Goal: Task Accomplishment & Management: Use online tool/utility

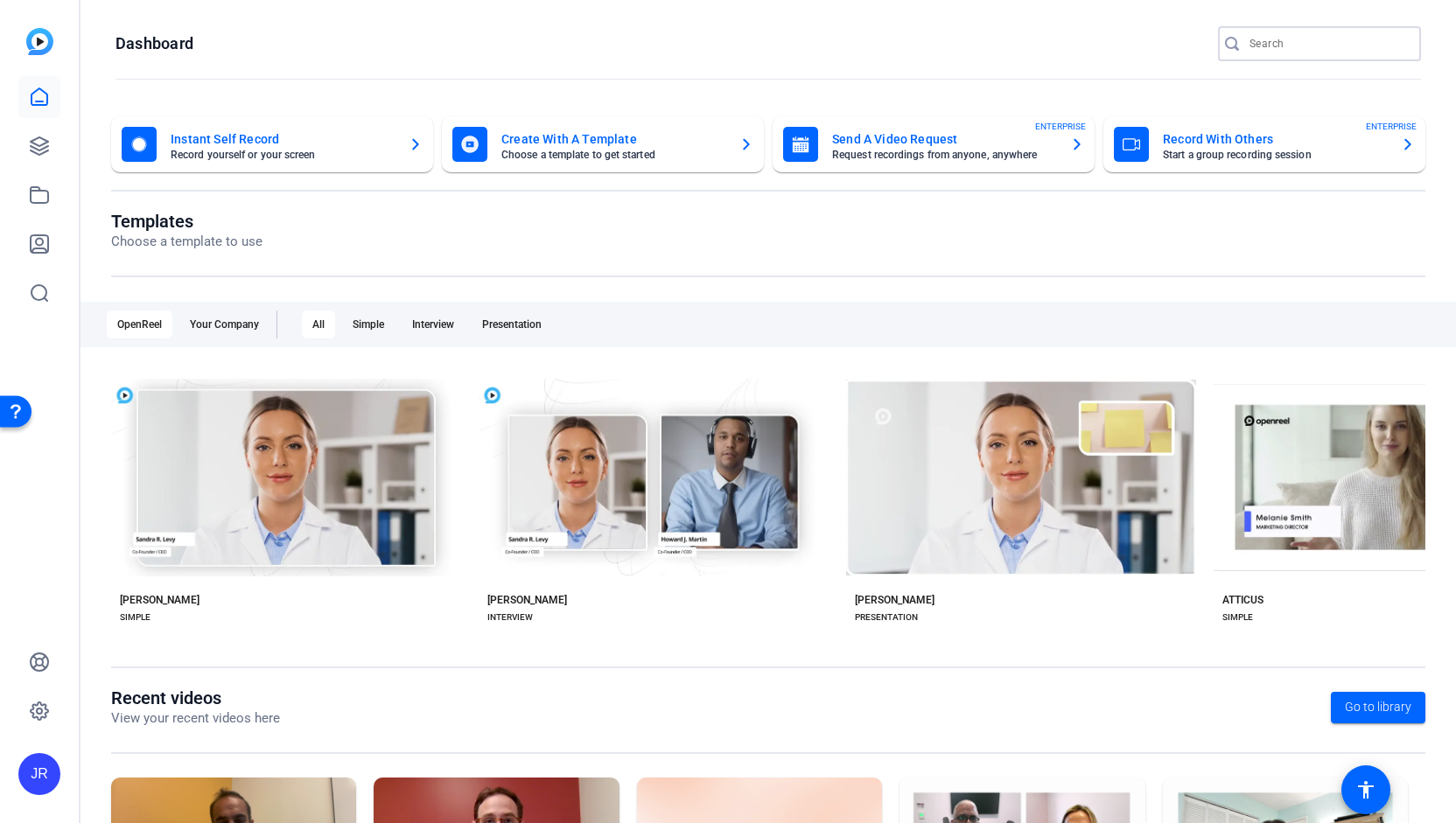
click at [1265, 49] on input "Search" at bounding box center [1328, 44] width 157 height 21
type input "afit"
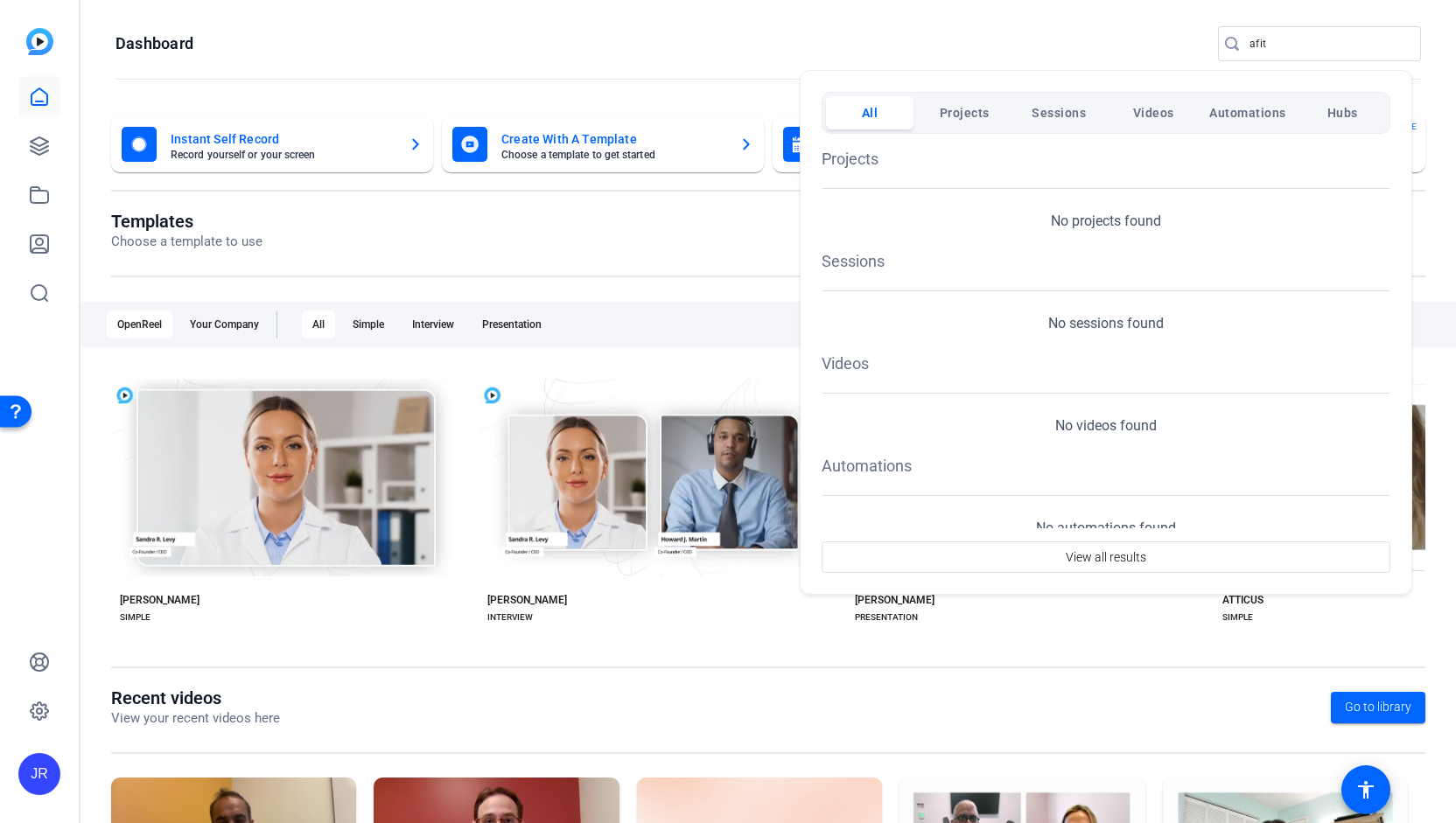
click at [40, 156] on div at bounding box center [728, 412] width 1456 height 823
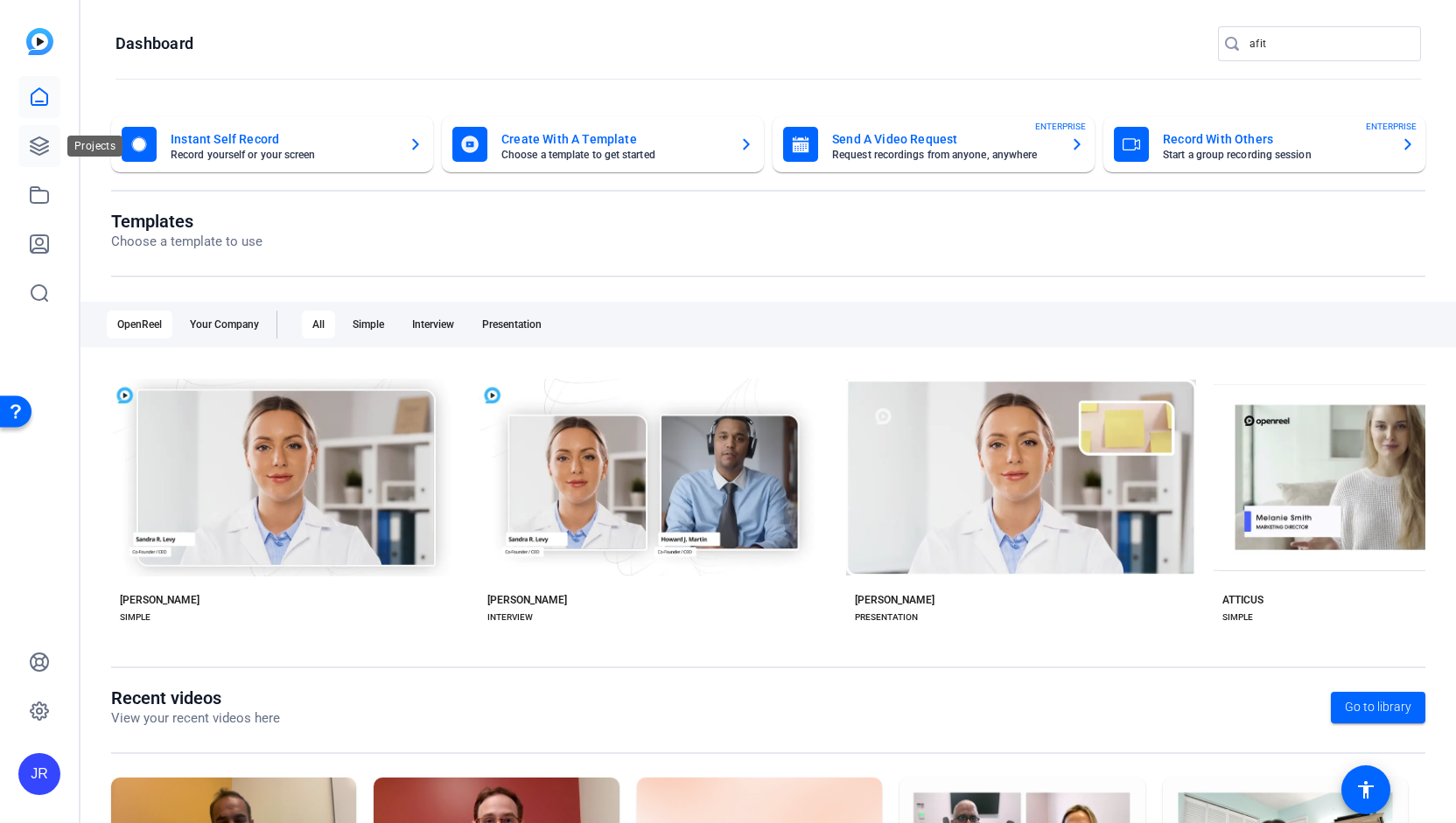
click at [40, 157] on link at bounding box center [39, 146] width 42 height 42
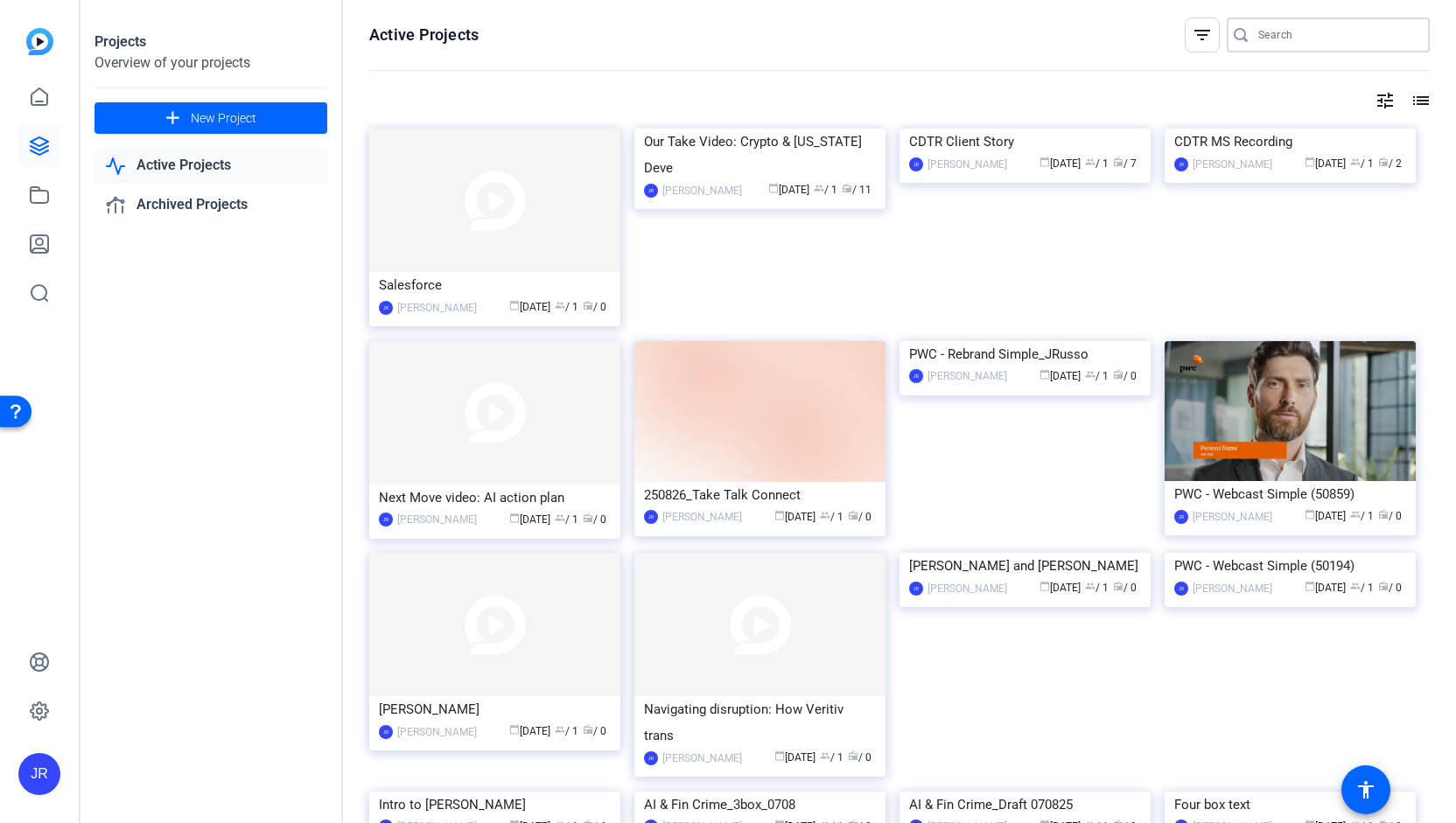
click at [1265, 33] on input "Search" at bounding box center [1337, 35] width 157 height 21
type input "[PERSON_NAME]"
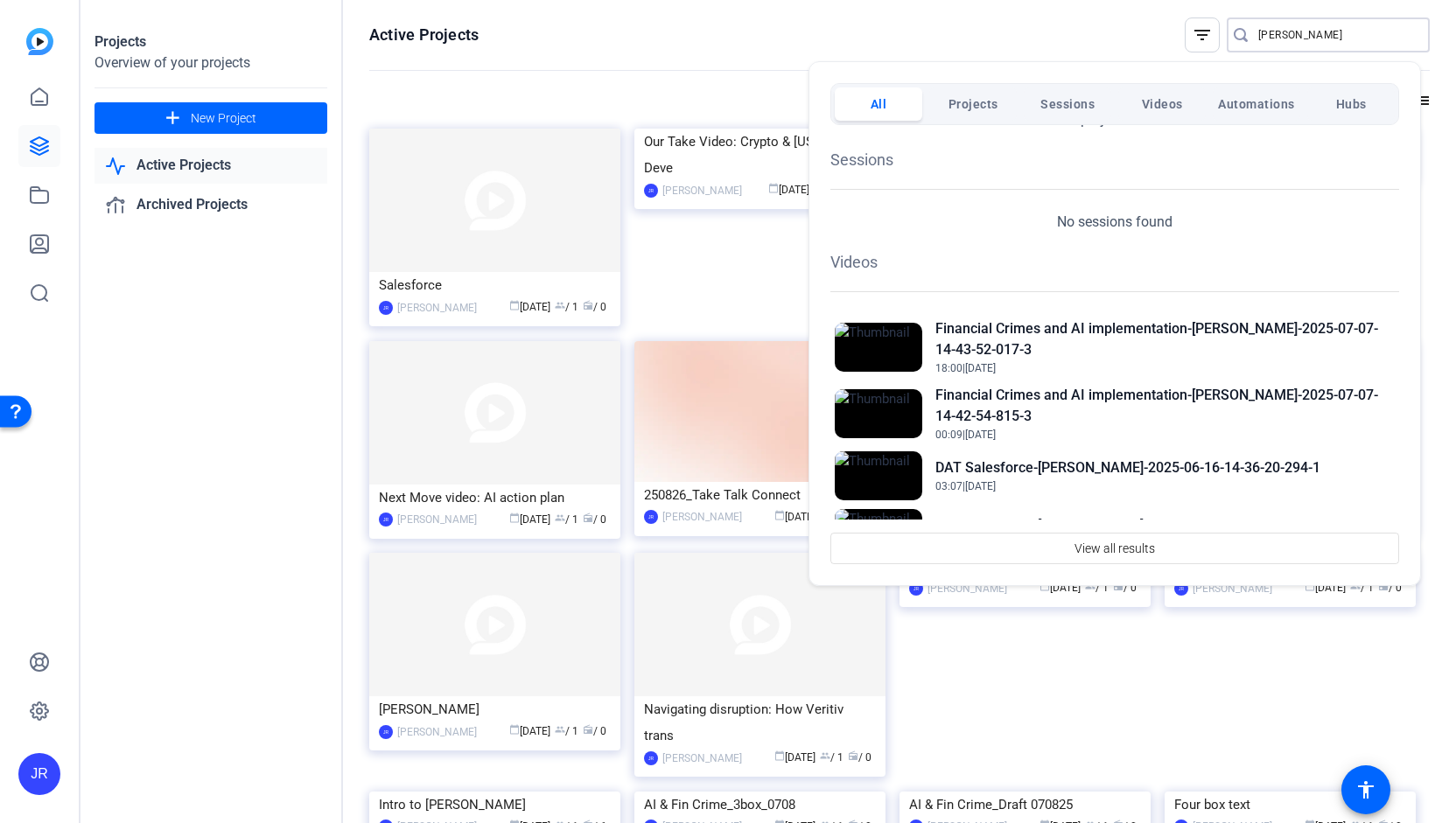
scroll to position [87, 0]
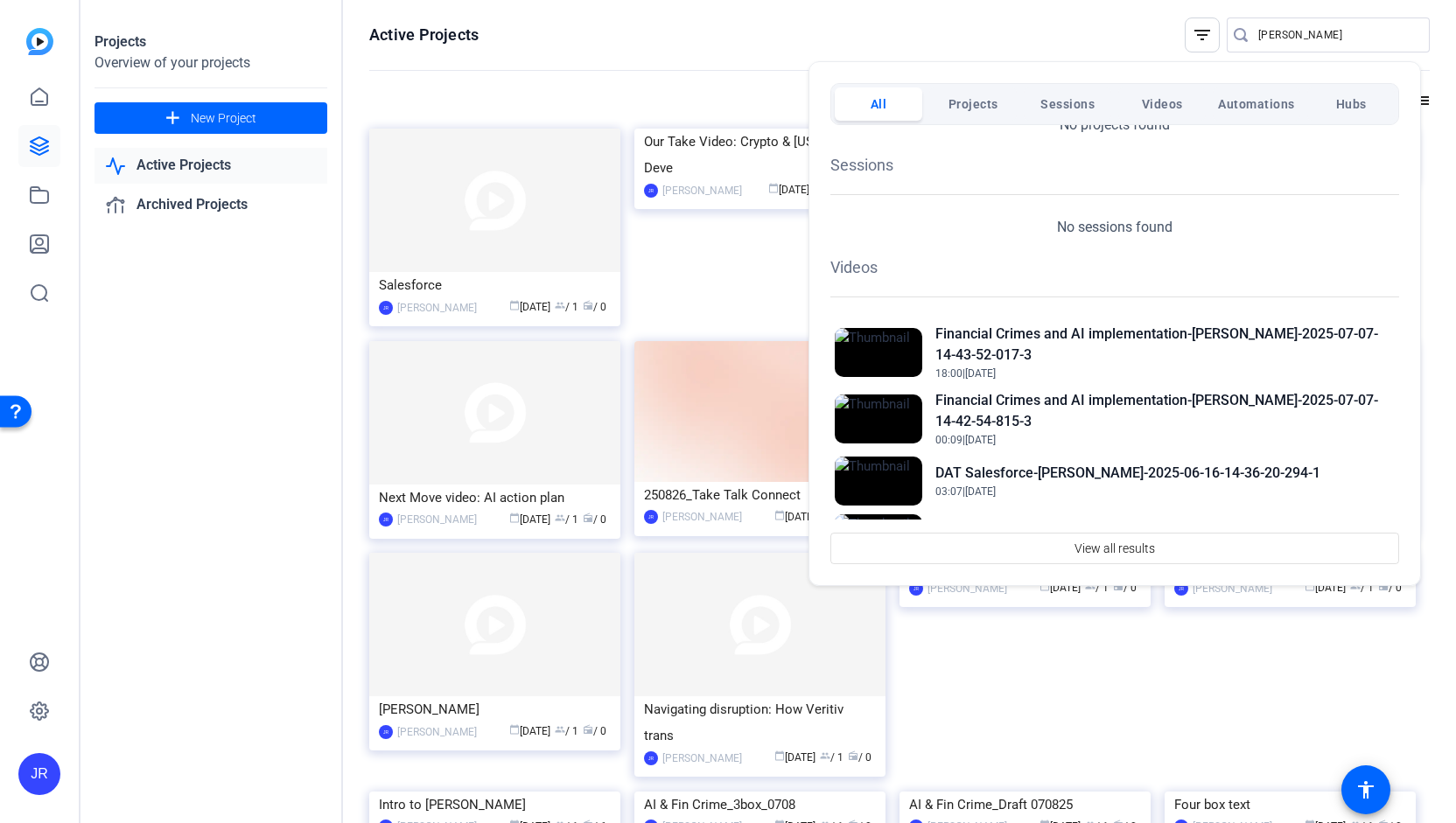
click at [181, 118] on div at bounding box center [728, 412] width 1456 height 823
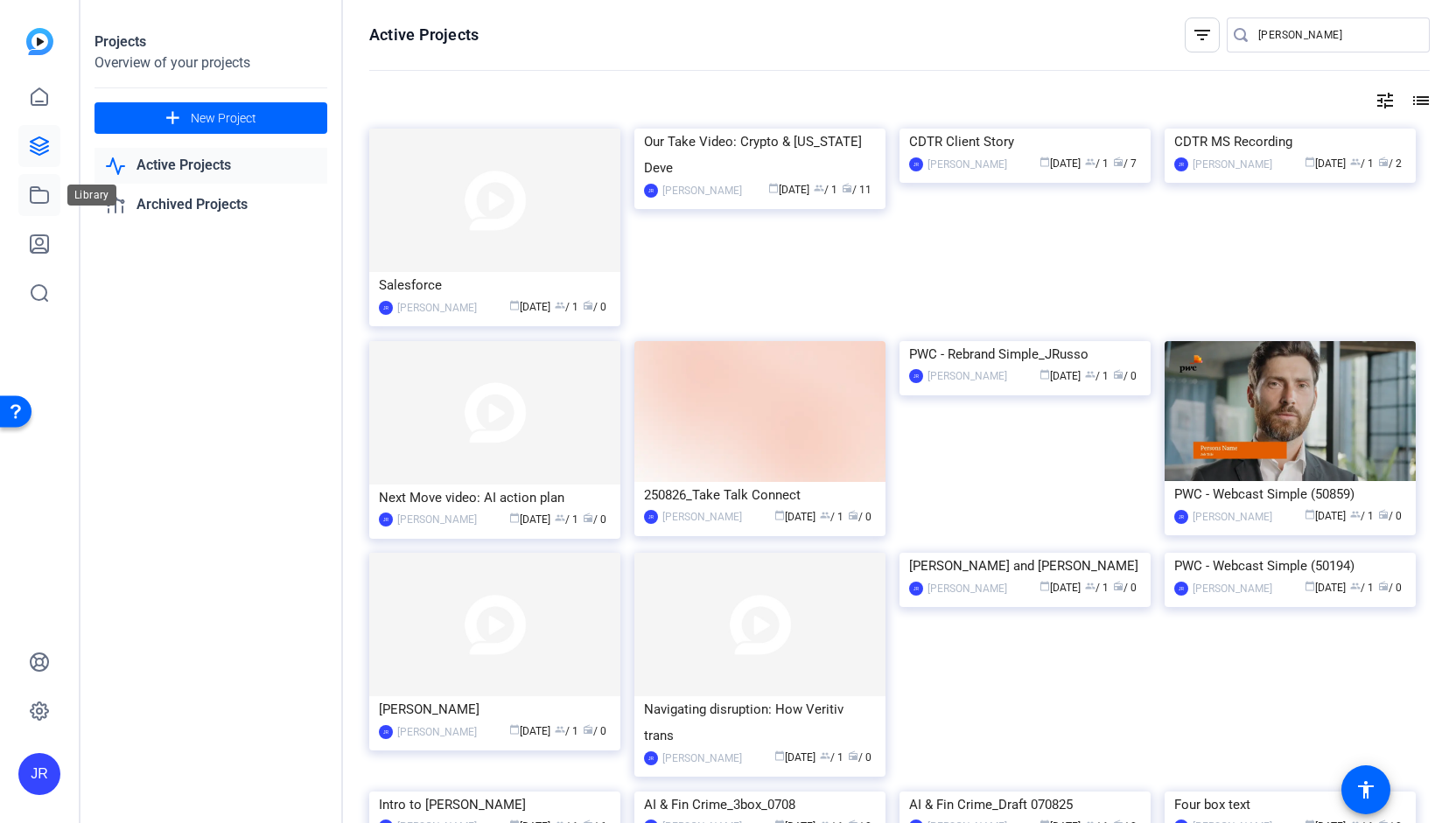
click at [35, 195] on icon at bounding box center [39, 195] width 21 height 21
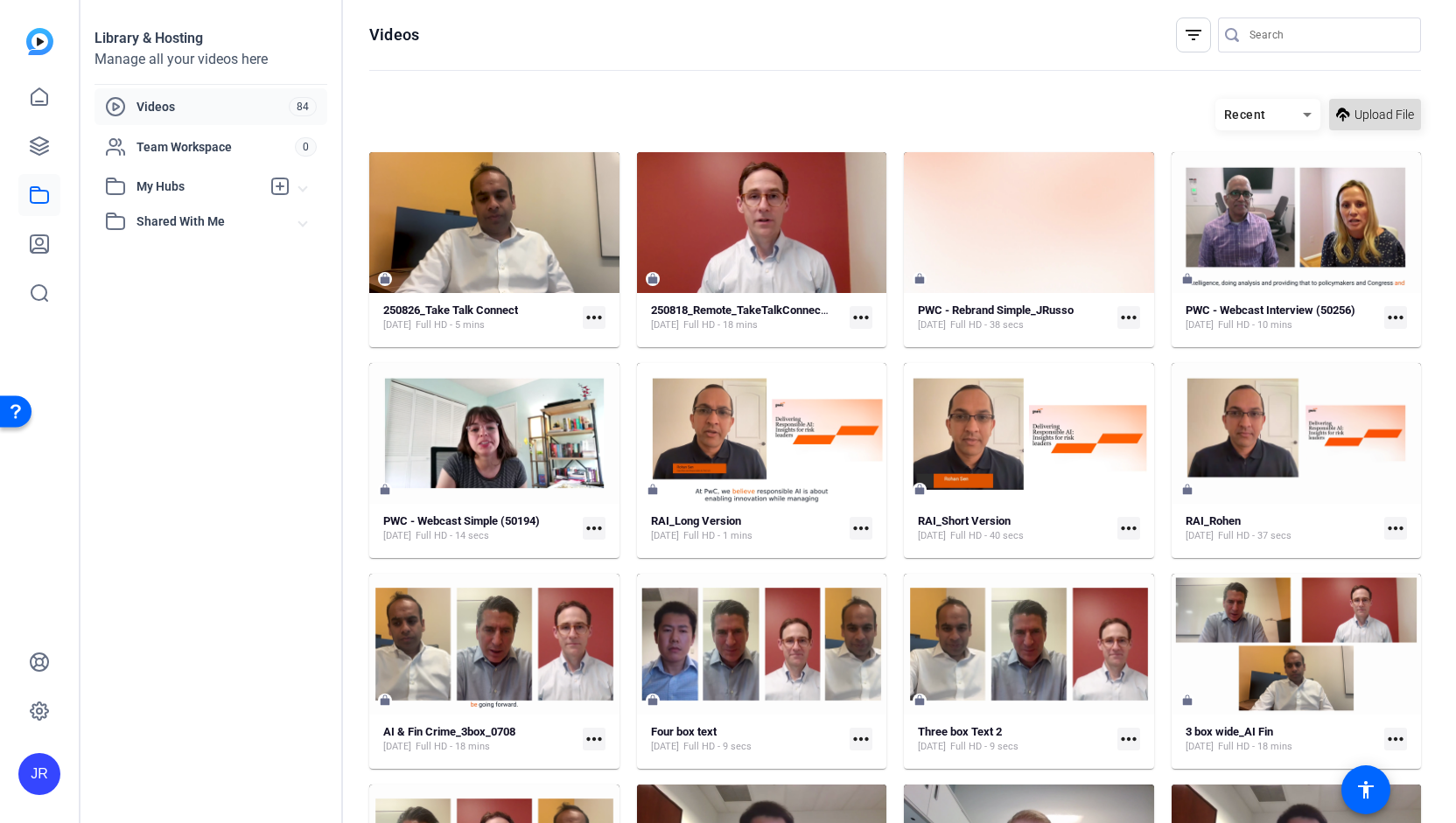
click at [1360, 114] on span "Upload File" at bounding box center [1384, 114] width 60 height 18
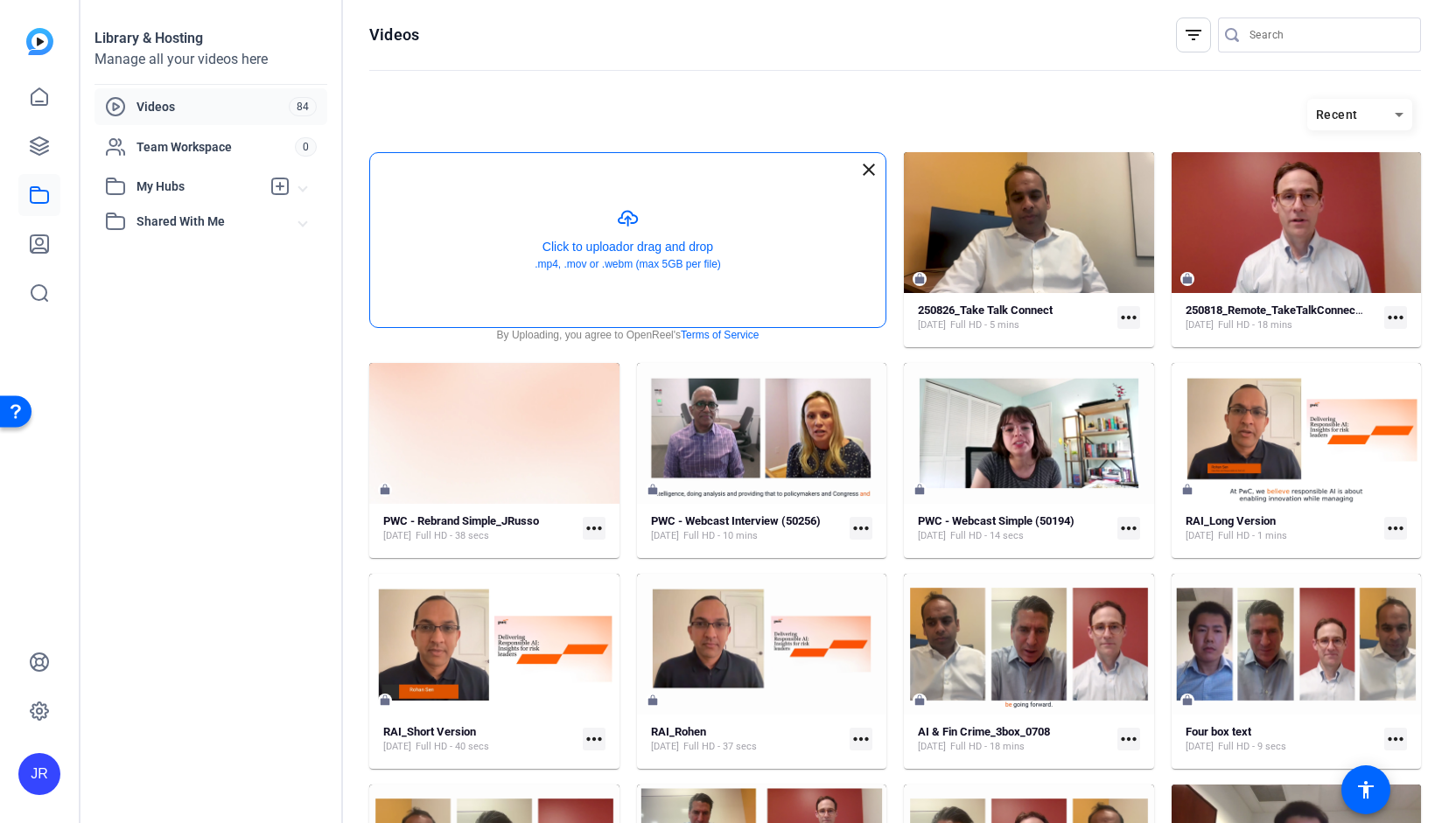
click at [637, 218] on button "button" at bounding box center [628, 240] width 515 height 174
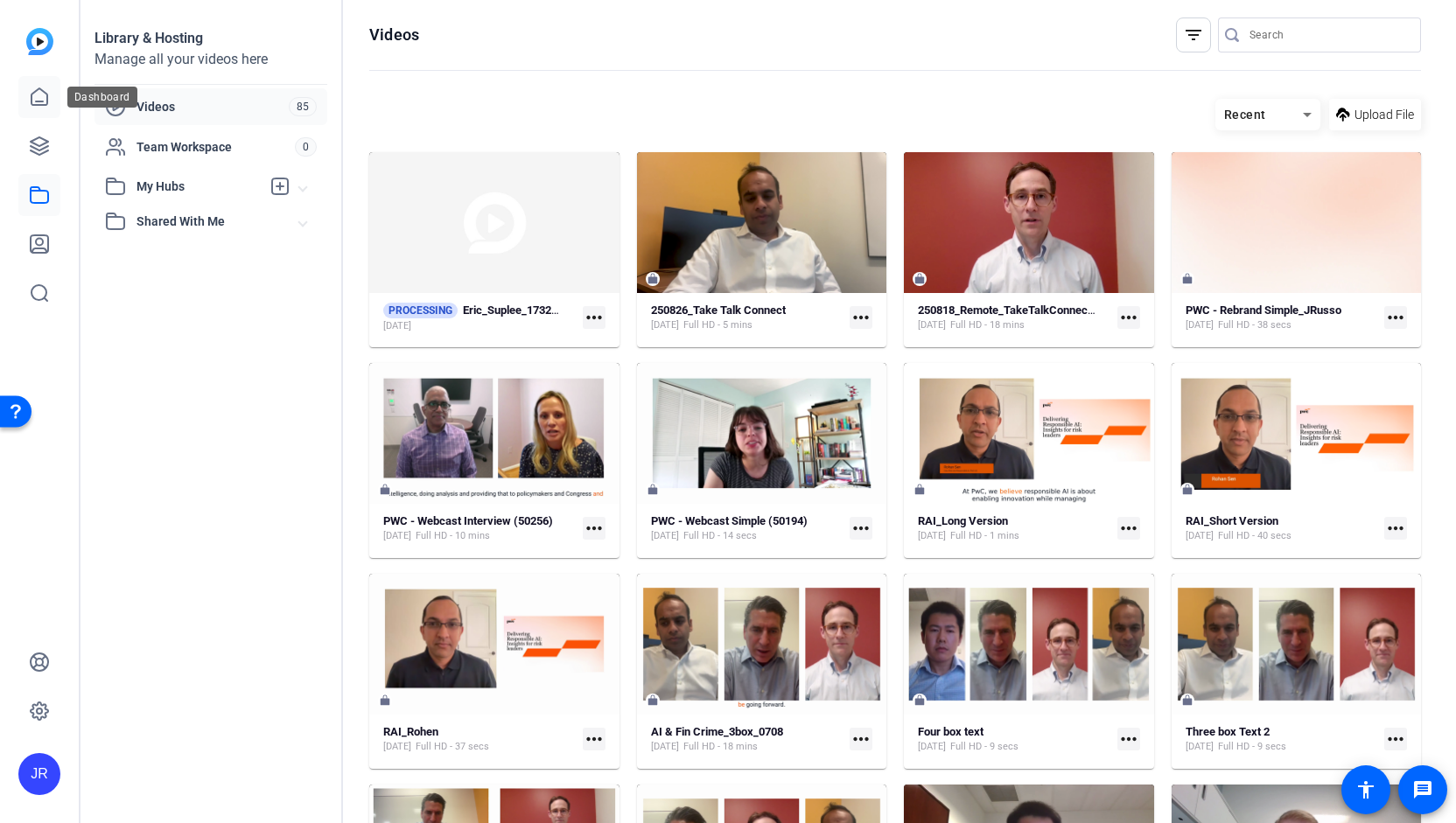
click at [35, 102] on icon at bounding box center [39, 96] width 15 height 16
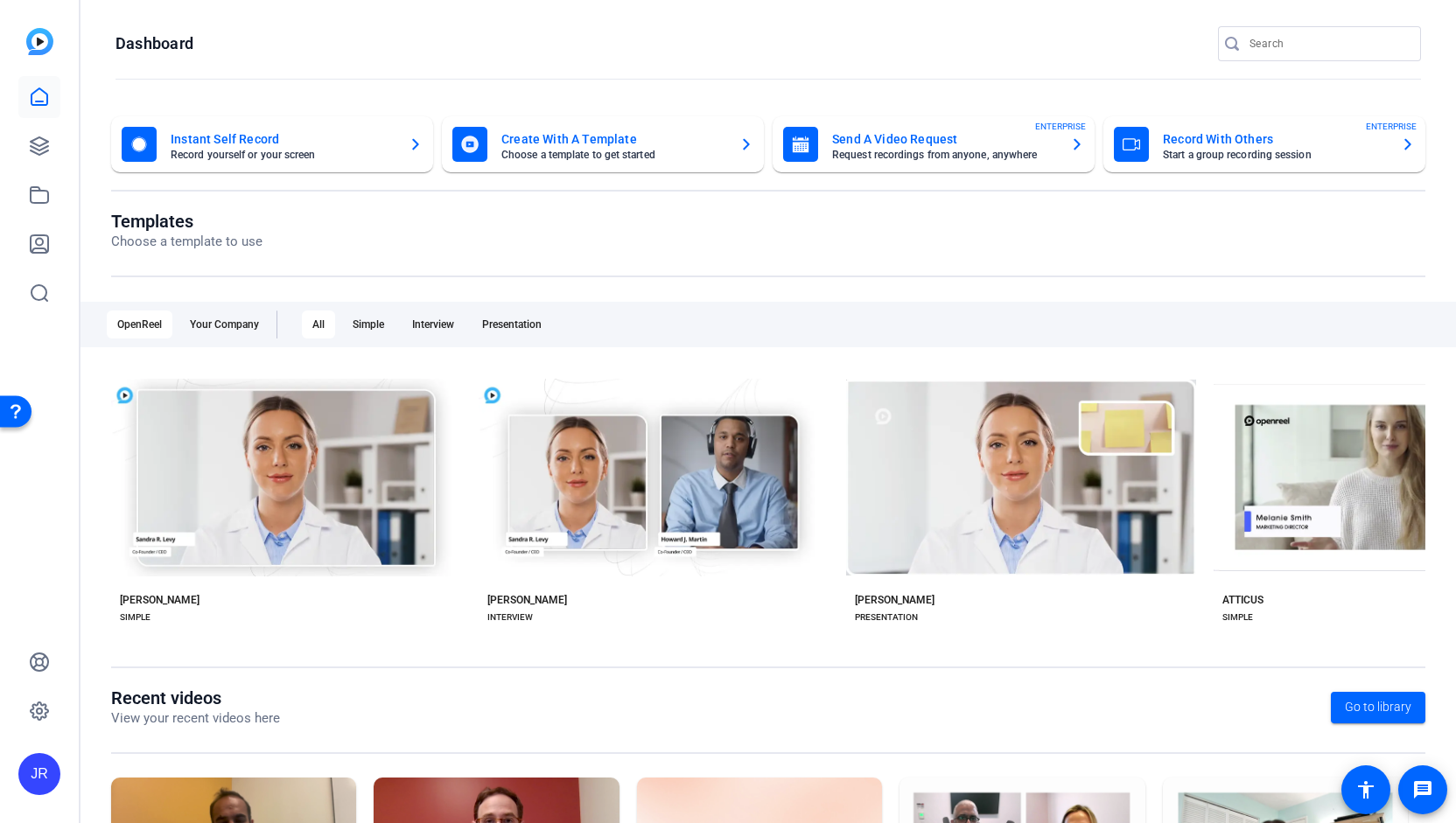
click at [572, 135] on mat-card-title "Create With A Template" at bounding box center [612, 139] width 224 height 21
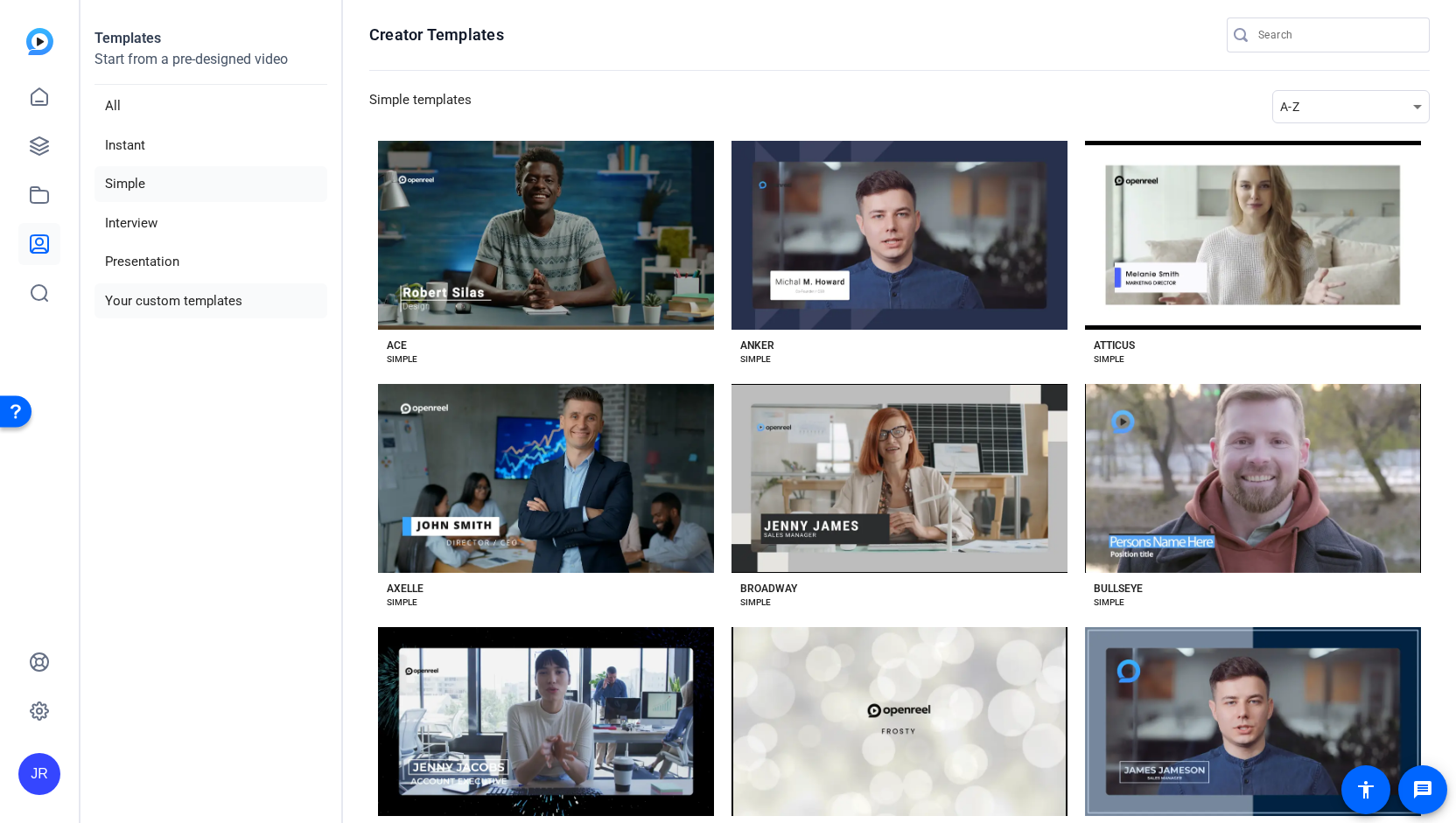
click at [174, 300] on li "Your custom templates" at bounding box center [210, 300] width 233 height 35
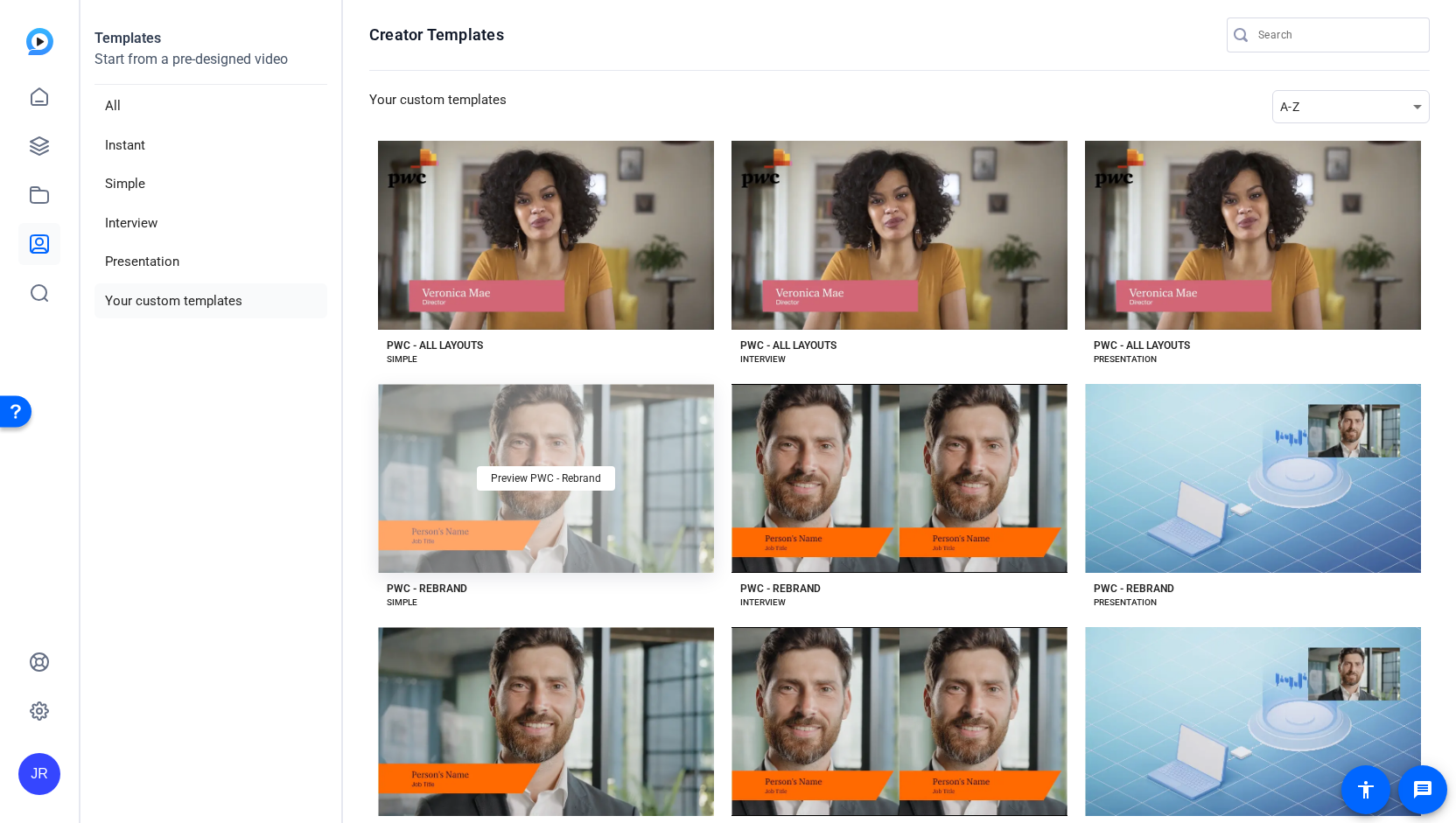
click at [532, 505] on div "Preview PWC - Rebrand" at bounding box center [546, 478] width 336 height 189
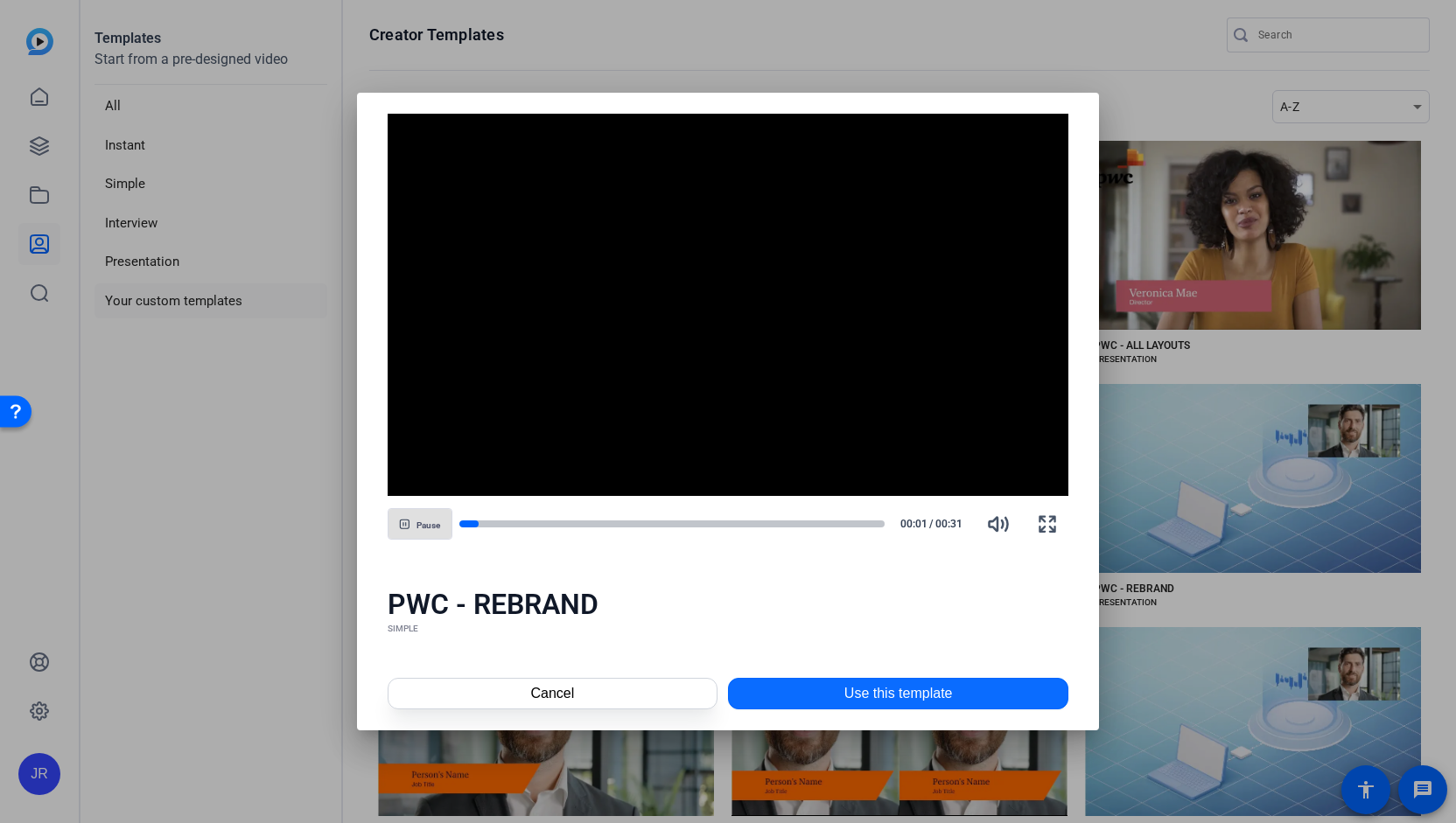
click at [870, 687] on span "Use this template" at bounding box center [898, 694] width 108 height 21
